Goal: Information Seeking & Learning: Learn about a topic

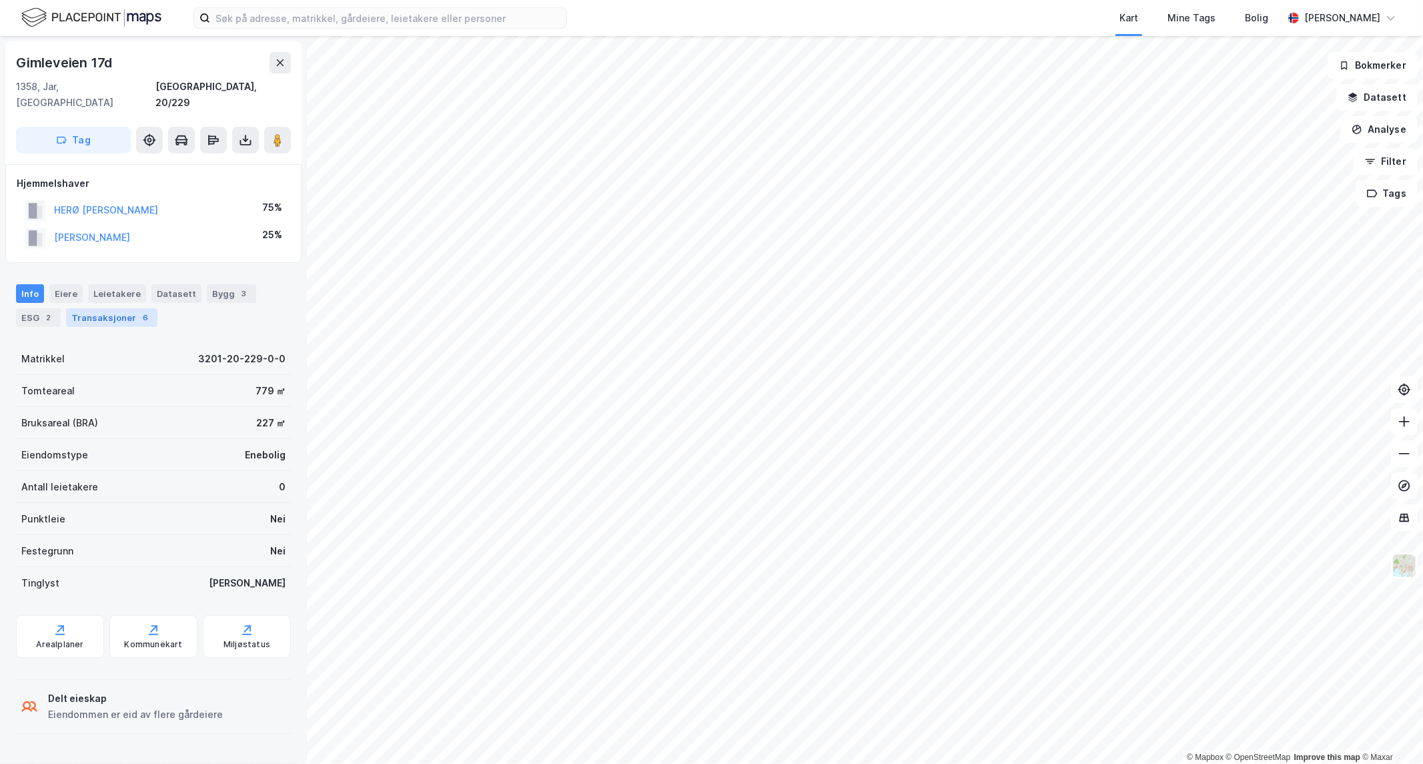
click at [97, 308] on div "Transaksjoner 6" at bounding box center [111, 317] width 91 height 19
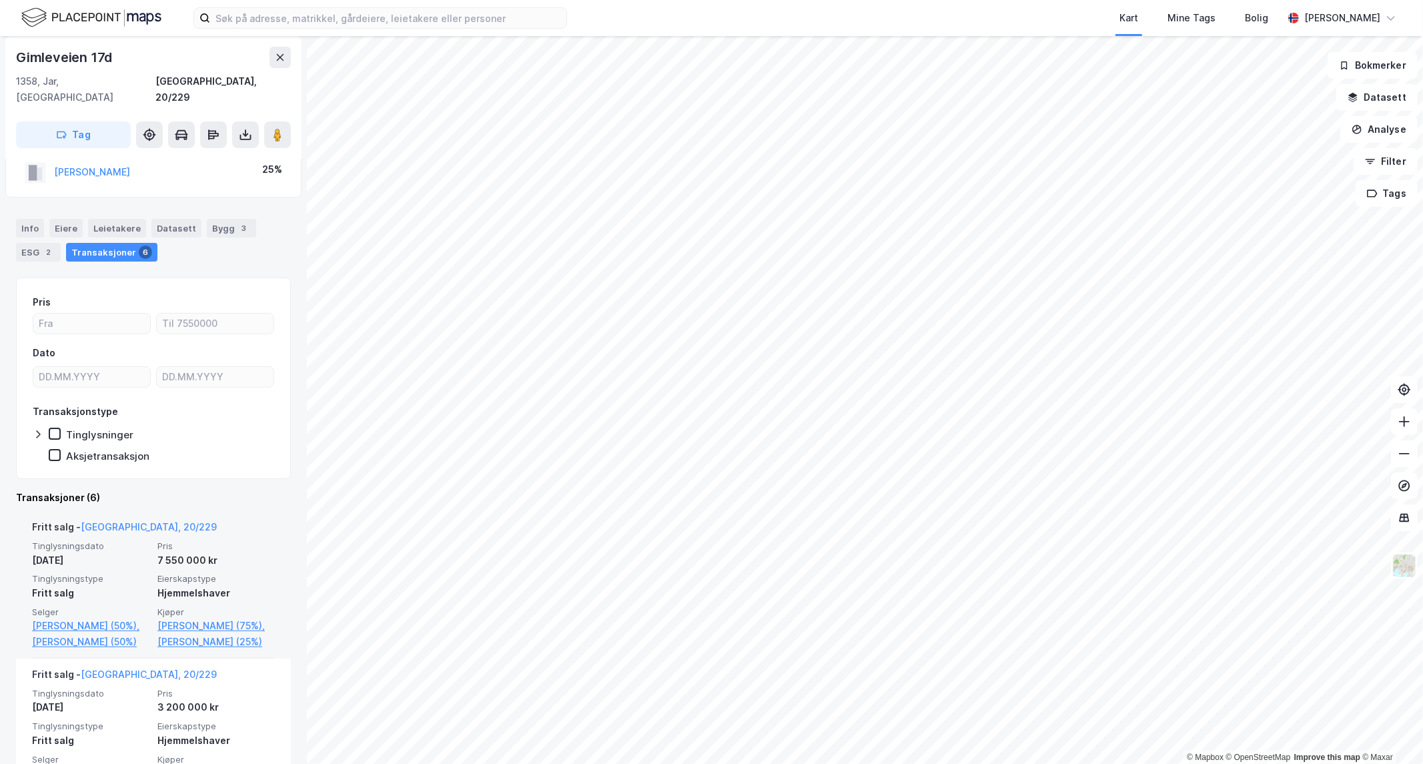
scroll to position [67, 0]
click at [67, 617] on link "[PERSON_NAME] (50%)," at bounding box center [90, 625] width 117 height 16
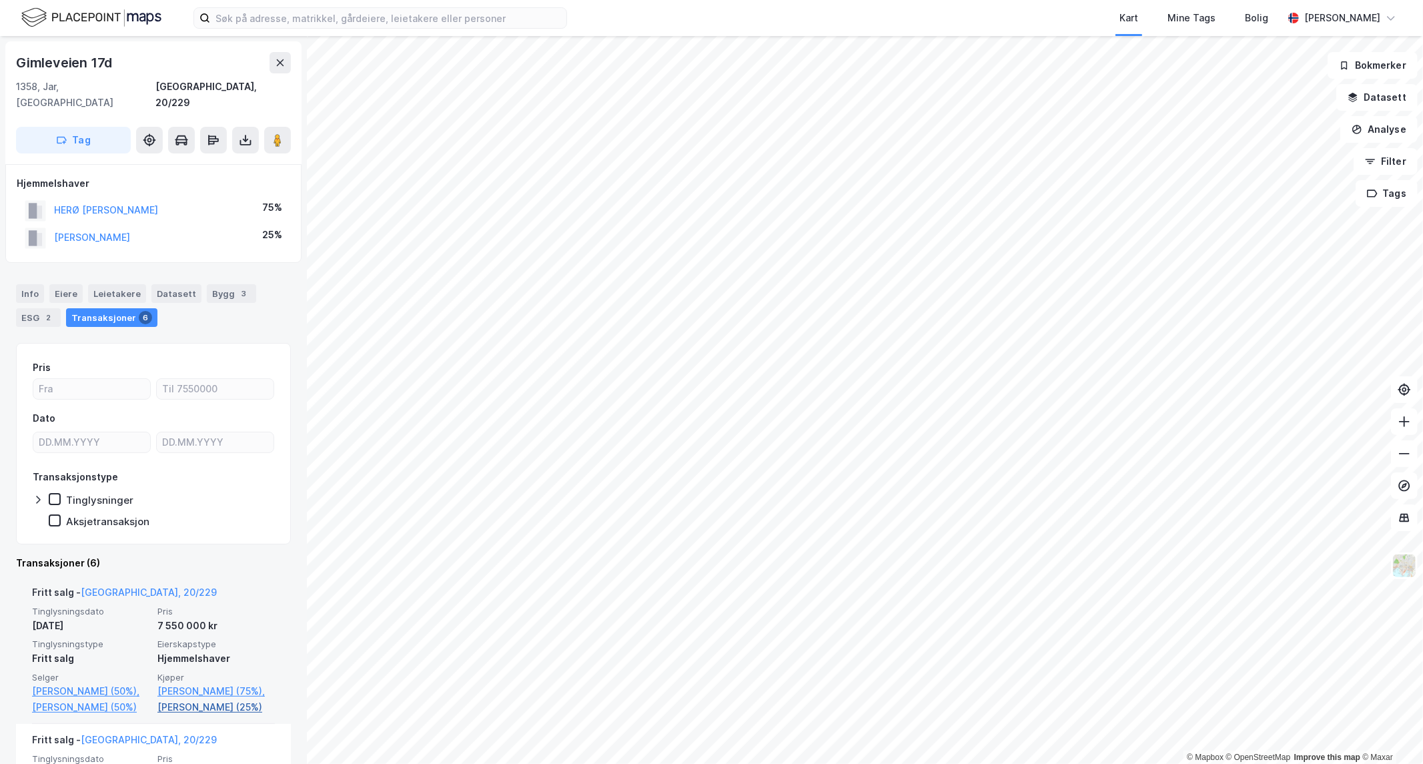
click at [194, 714] on link "[PERSON_NAME] (25%)" at bounding box center [215, 707] width 117 height 16
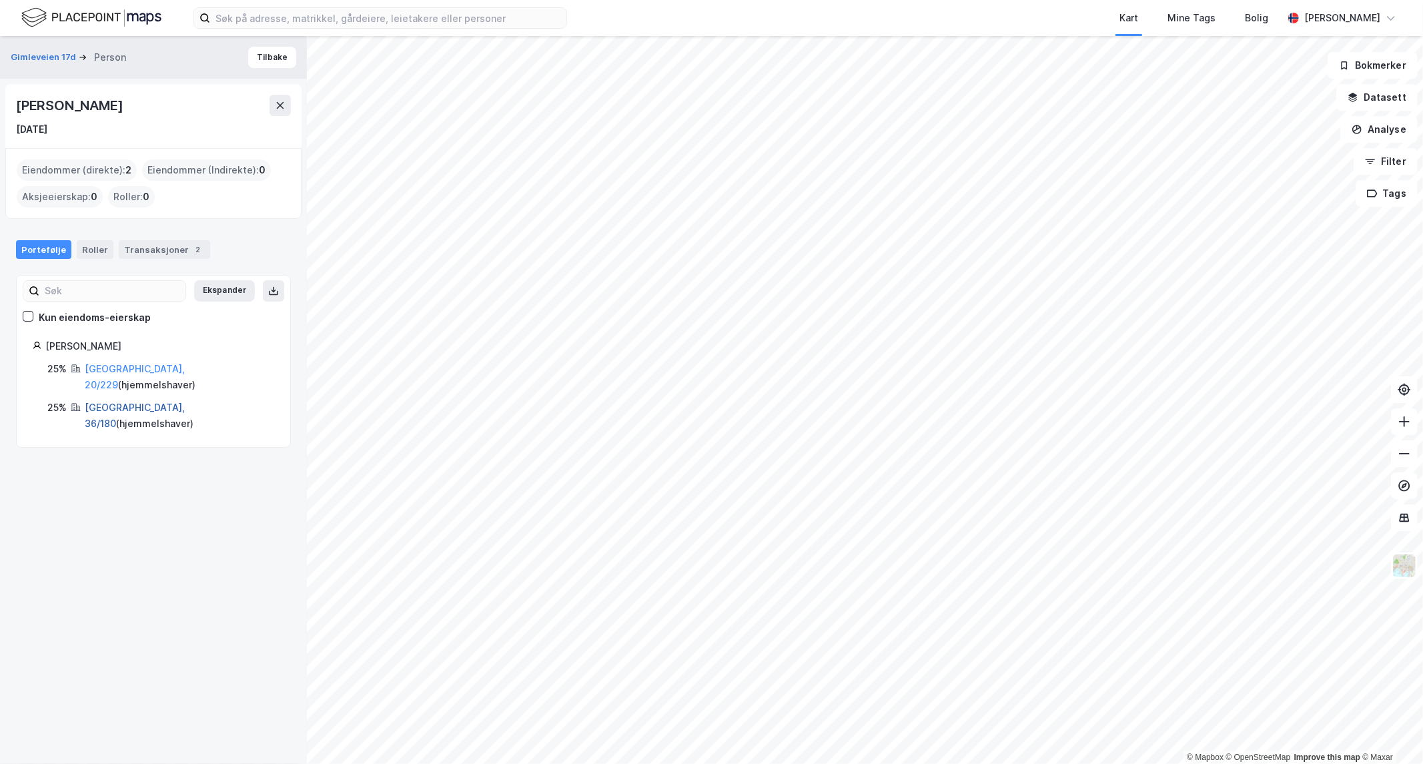
click at [100, 402] on link "[GEOGRAPHIC_DATA], 36/180" at bounding box center [135, 415] width 100 height 27
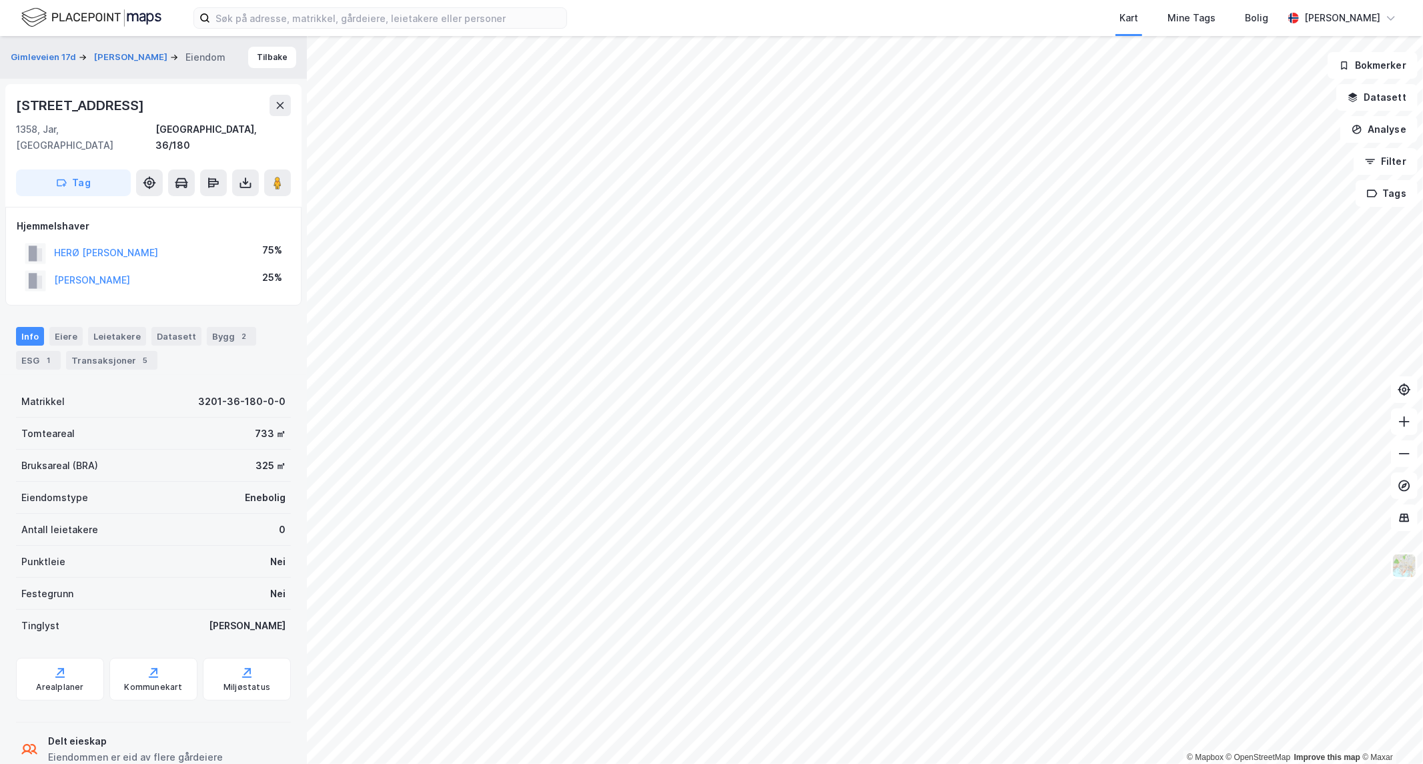
scroll to position [17, 0]
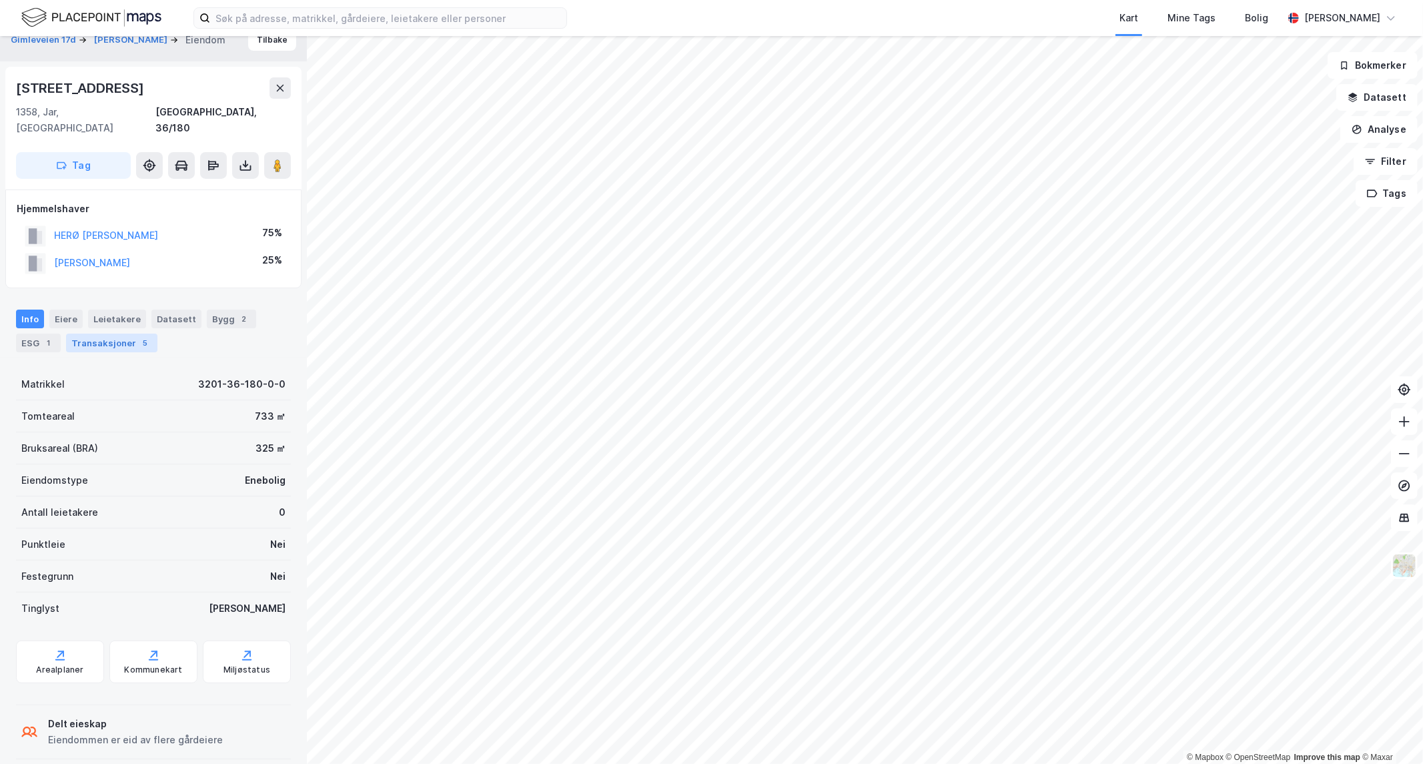
click at [112, 334] on div "Transaksjoner 5" at bounding box center [111, 343] width 91 height 19
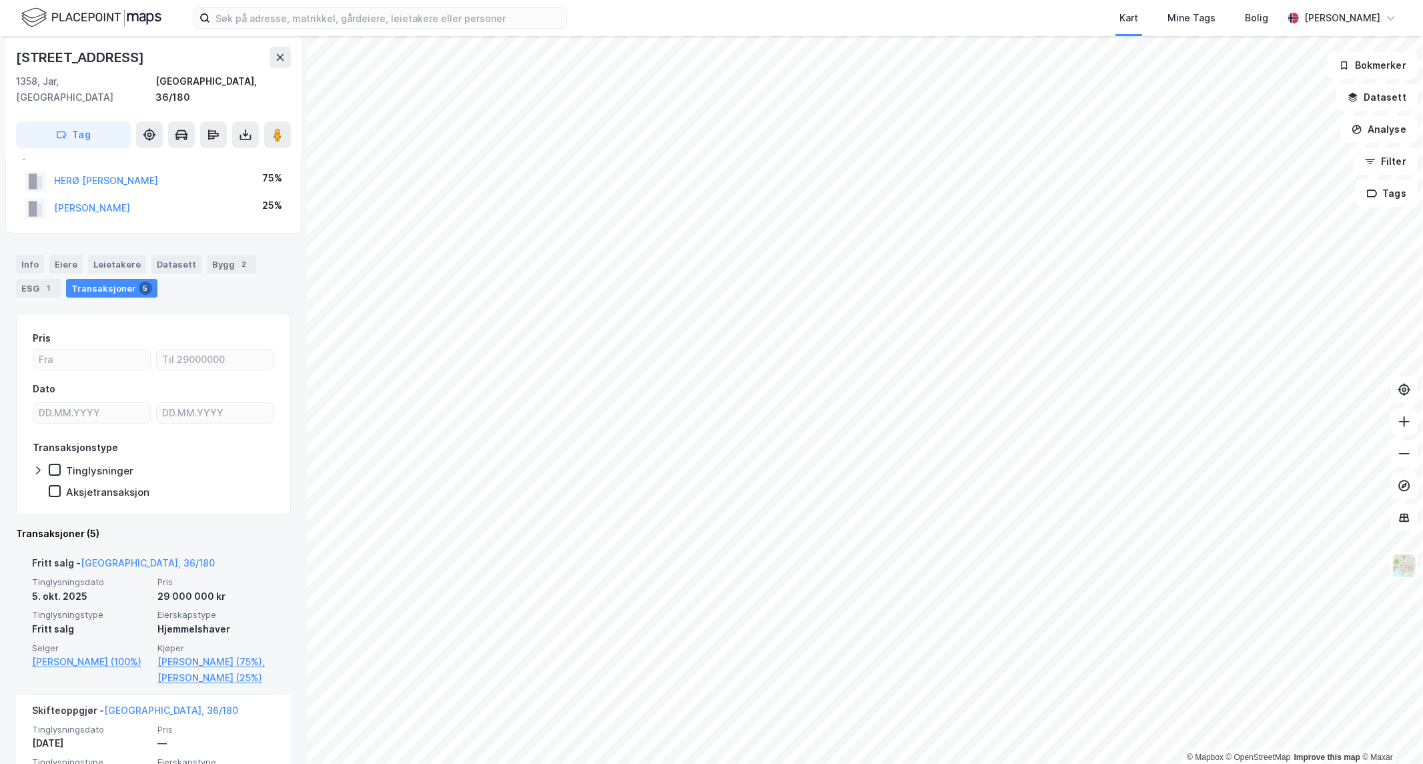
scroll to position [73, 0]
